Goal: Task Accomplishment & Management: Complete application form

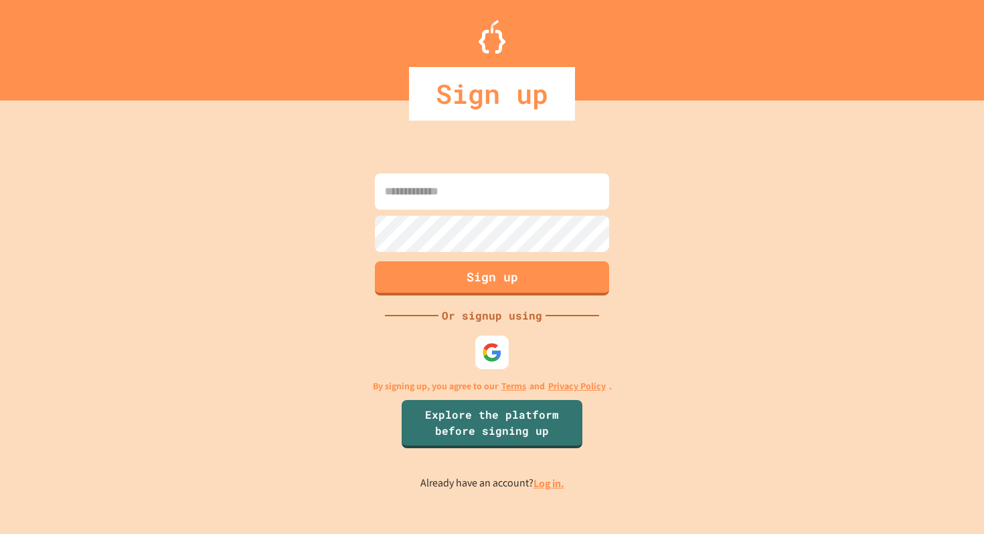
click at [422, 190] on input at bounding box center [492, 191] width 234 height 36
click at [484, 349] on img at bounding box center [492, 352] width 22 height 22
click at [503, 364] on div at bounding box center [492, 351] width 37 height 37
click at [497, 343] on img at bounding box center [492, 352] width 22 height 22
click at [490, 368] on div at bounding box center [491, 351] width 33 height 33
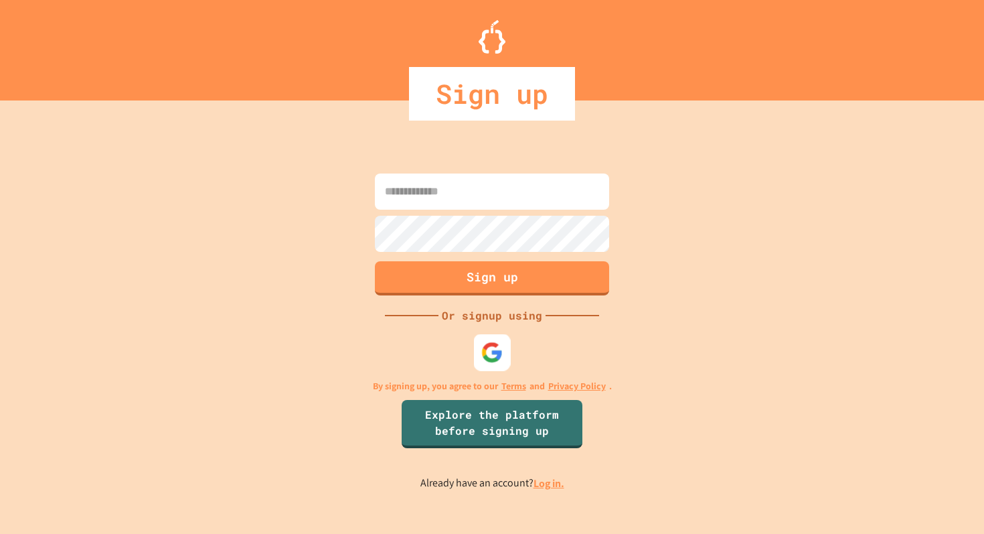
click at [490, 364] on div at bounding box center [492, 351] width 37 height 37
click at [439, 200] on input at bounding box center [492, 191] width 234 height 36
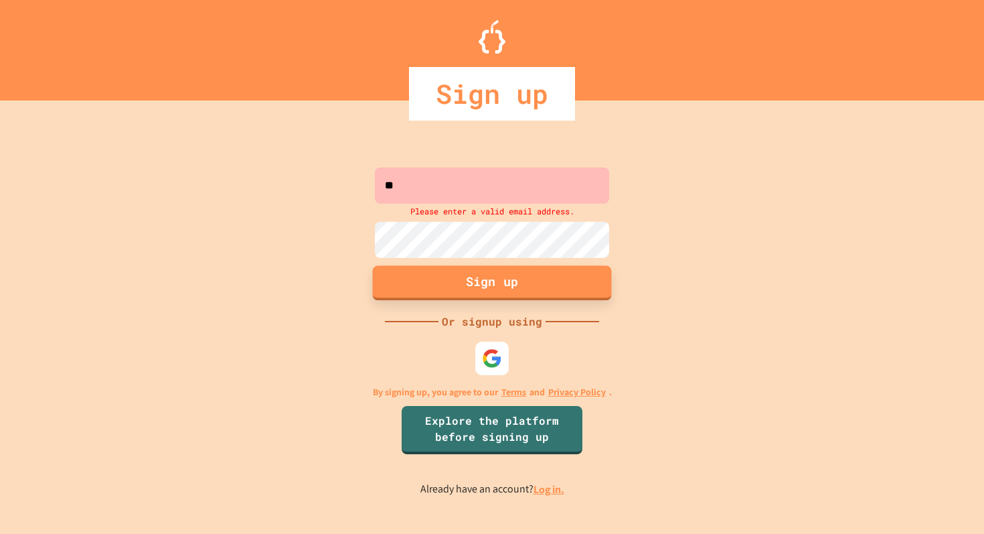
type input "*"
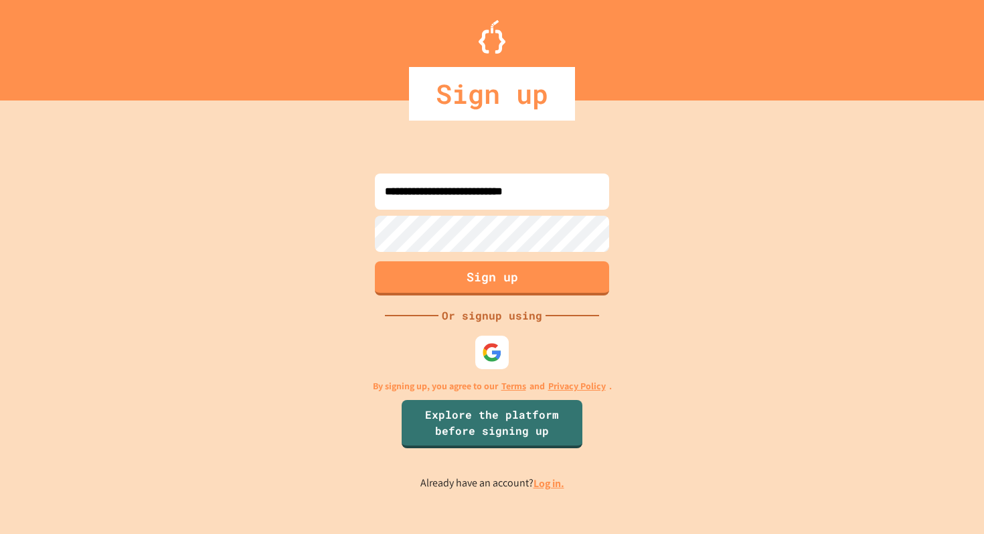
type input "**********"
click at [499, 268] on button "Sign up" at bounding box center [492, 276] width 239 height 35
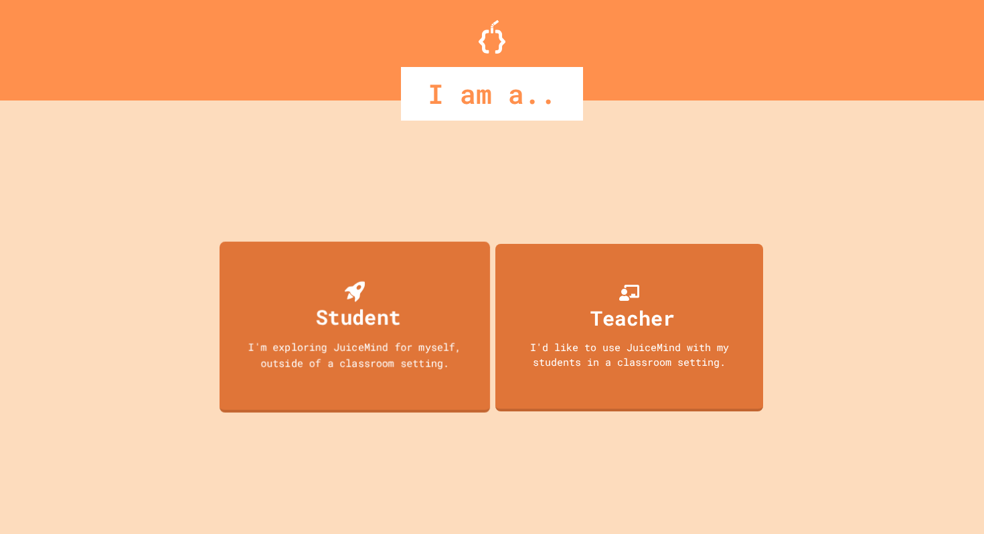
click at [420, 286] on div "Student I'm exploring JuiceMind for myself, outside of a classroom setting." at bounding box center [355, 326] width 270 height 171
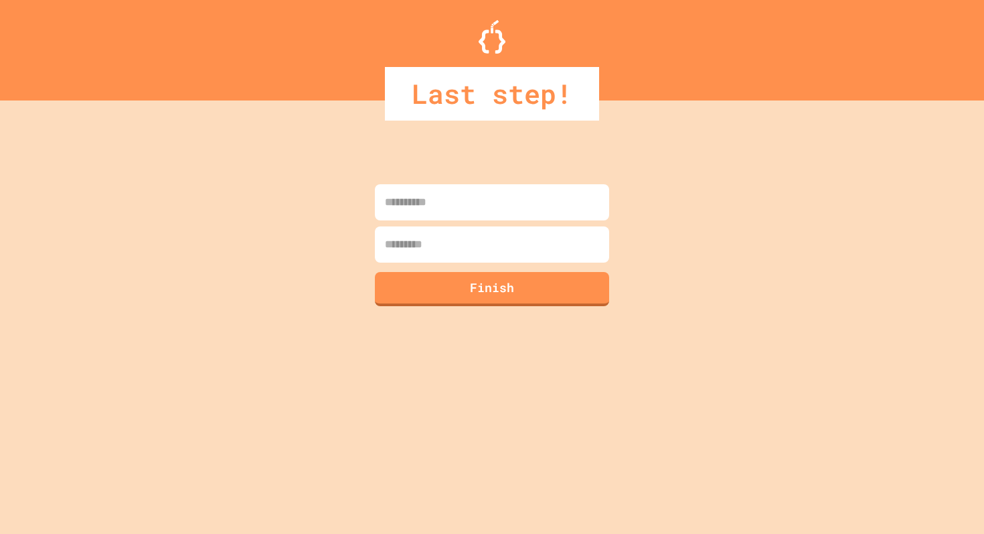
click at [412, 200] on input at bounding box center [492, 202] width 234 height 36
type input "*****"
click at [432, 230] on input at bounding box center [492, 244] width 234 height 36
type input "*******"
click at [457, 297] on button "Finish" at bounding box center [492, 287] width 239 height 35
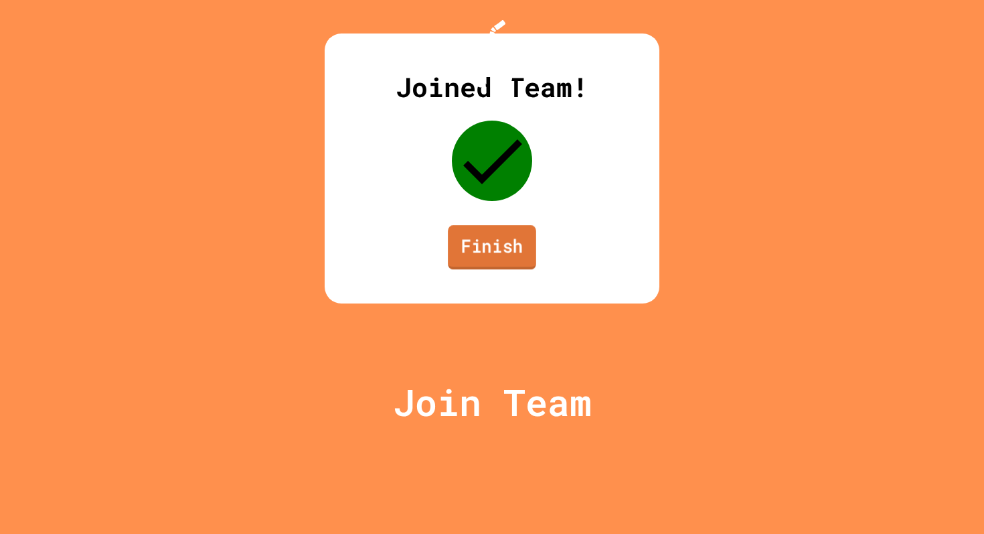
click at [494, 269] on link "Finish" at bounding box center [492, 247] width 88 height 44
